Goal: Find specific page/section: Find specific page/section

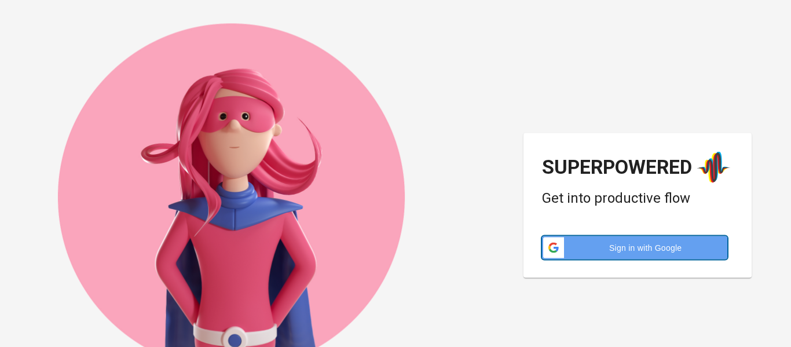
click at [647, 242] on span "Sign in with Google" at bounding box center [645, 247] width 149 height 12
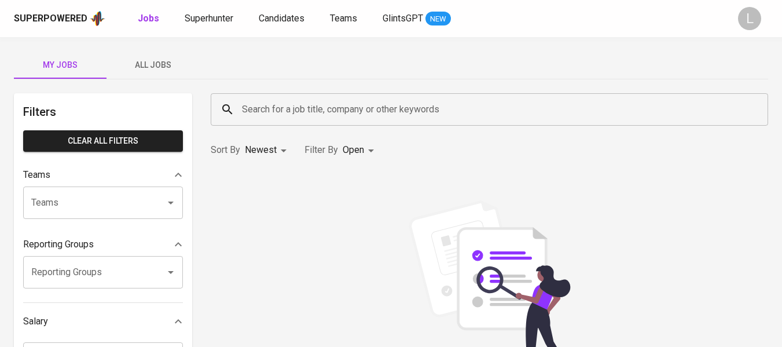
click at [291, 114] on input "Search for a job title, company or other keywords" at bounding box center [492, 109] width 507 height 22
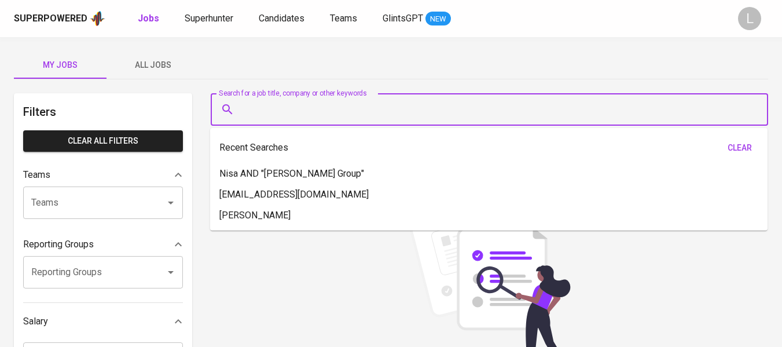
paste input "[PERSON_NAME]"
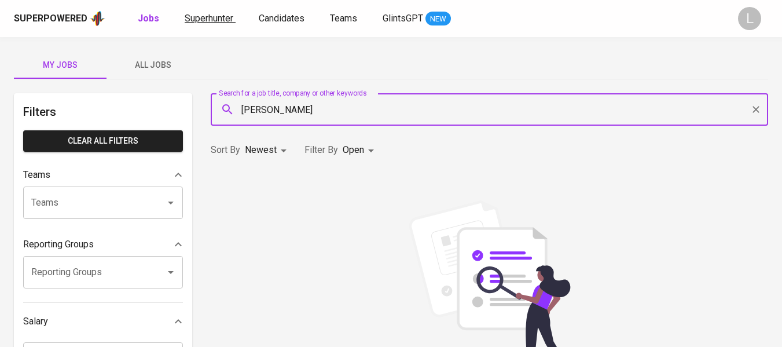
type input "[PERSON_NAME]"
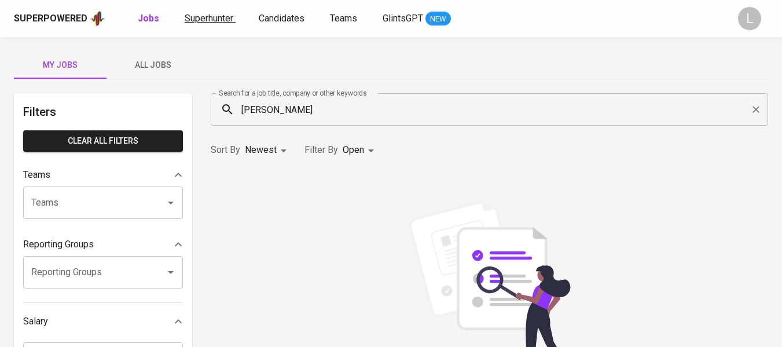
click at [207, 12] on link "Superhunter" at bounding box center [210, 19] width 51 height 14
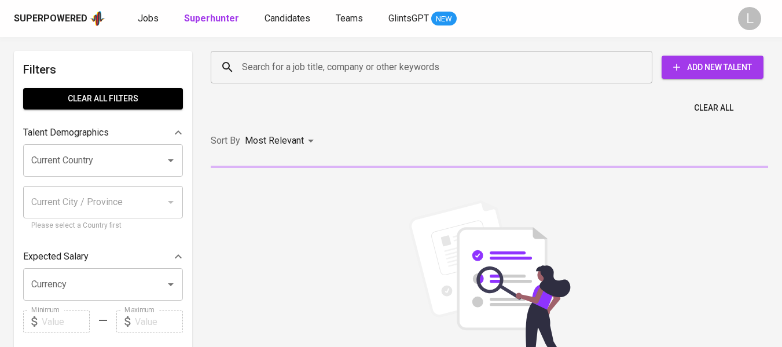
click at [302, 75] on input "Search for a job title, company or other keywords" at bounding box center [434, 67] width 391 height 22
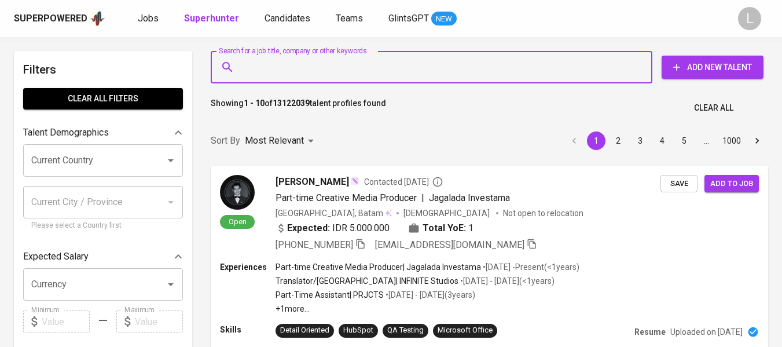
paste input "[PERSON_NAME]"
type input "[PERSON_NAME]"
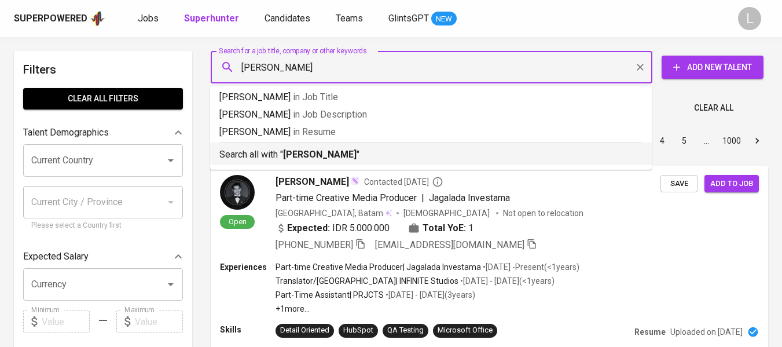
click at [328, 145] on div "Search all with " [PERSON_NAME] "" at bounding box center [430, 151] width 423 height 19
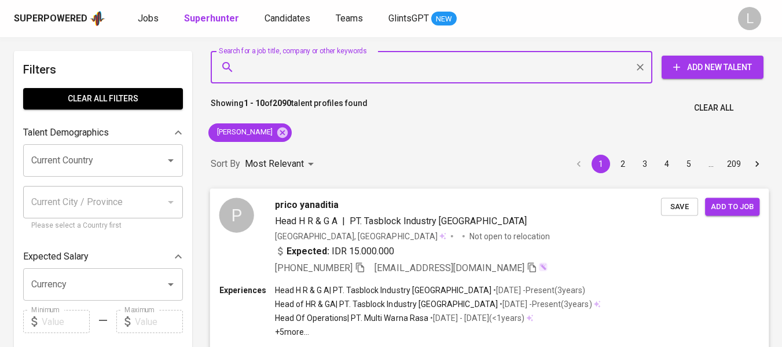
scroll to position [232, 0]
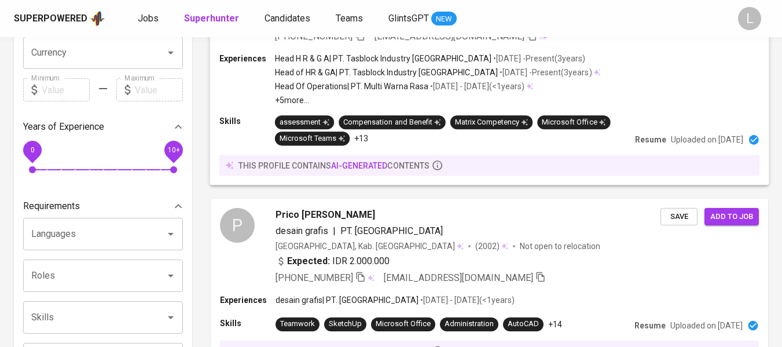
click at [597, 109] on div "Experiences Head H R & G A | PT. Tasblock Industry [GEOGRAPHIC_DATA] • [DATE] -…" at bounding box center [489, 118] width 559 height 133
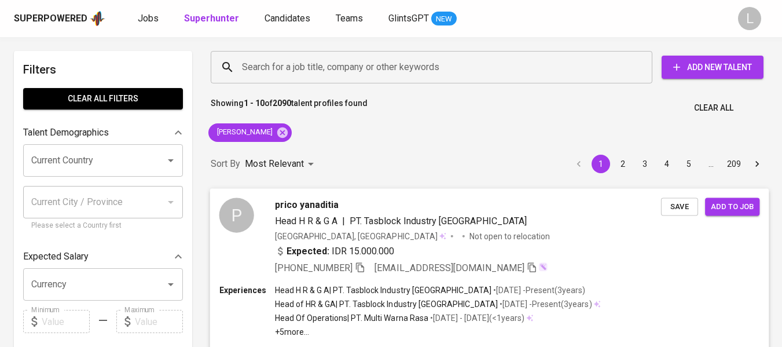
scroll to position [58, 0]
